Goal: Information Seeking & Learning: Learn about a topic

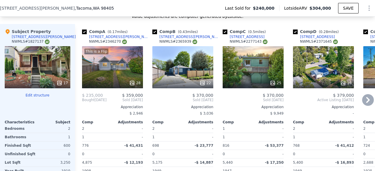
scroll to position [672, 0]
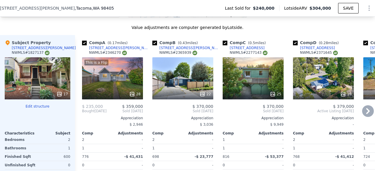
click at [116, 82] on div "This is a Flip 28" at bounding box center [112, 78] width 61 height 42
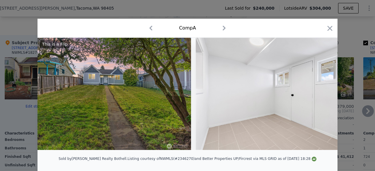
scroll to position [0, 188]
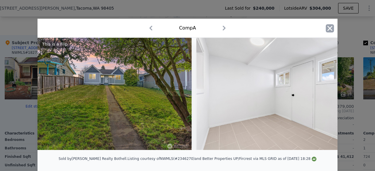
click at [327, 30] on icon "button" at bounding box center [329, 28] width 8 height 8
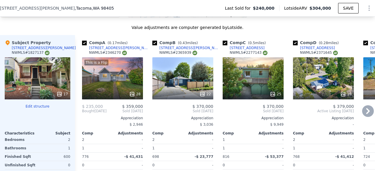
click at [187, 87] on div "22" at bounding box center [182, 78] width 61 height 42
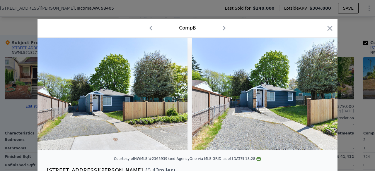
click at [281, 100] on img at bounding box center [267, 94] width 150 height 112
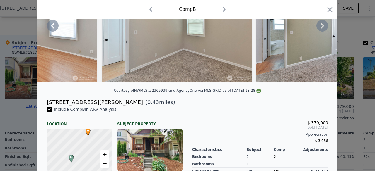
scroll to position [68, 0]
click at [328, 8] on icon "button" at bounding box center [329, 9] width 5 height 5
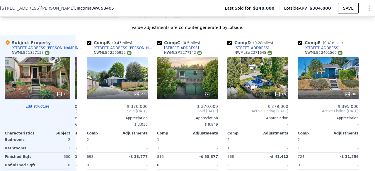
scroll to position [0, 70]
click at [194, 80] on div "25" at bounding box center [187, 78] width 61 height 42
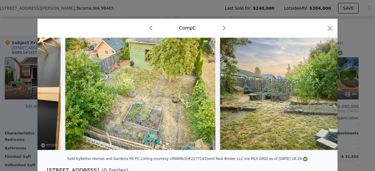
scroll to position [0, 3861]
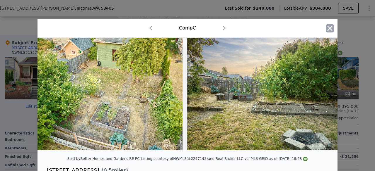
click at [329, 30] on icon "button" at bounding box center [329, 28] width 5 height 5
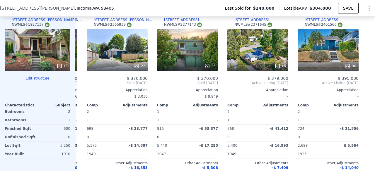
scroll to position [700, 0]
click at [249, 54] on div "16" at bounding box center [257, 50] width 61 height 42
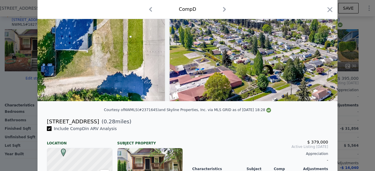
scroll to position [47, 0]
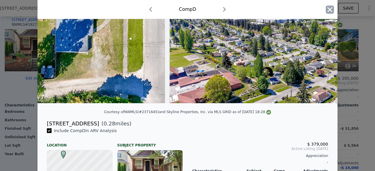
click at [327, 9] on icon "button" at bounding box center [329, 9] width 5 height 5
